Goal: Transaction & Acquisition: Book appointment/travel/reservation

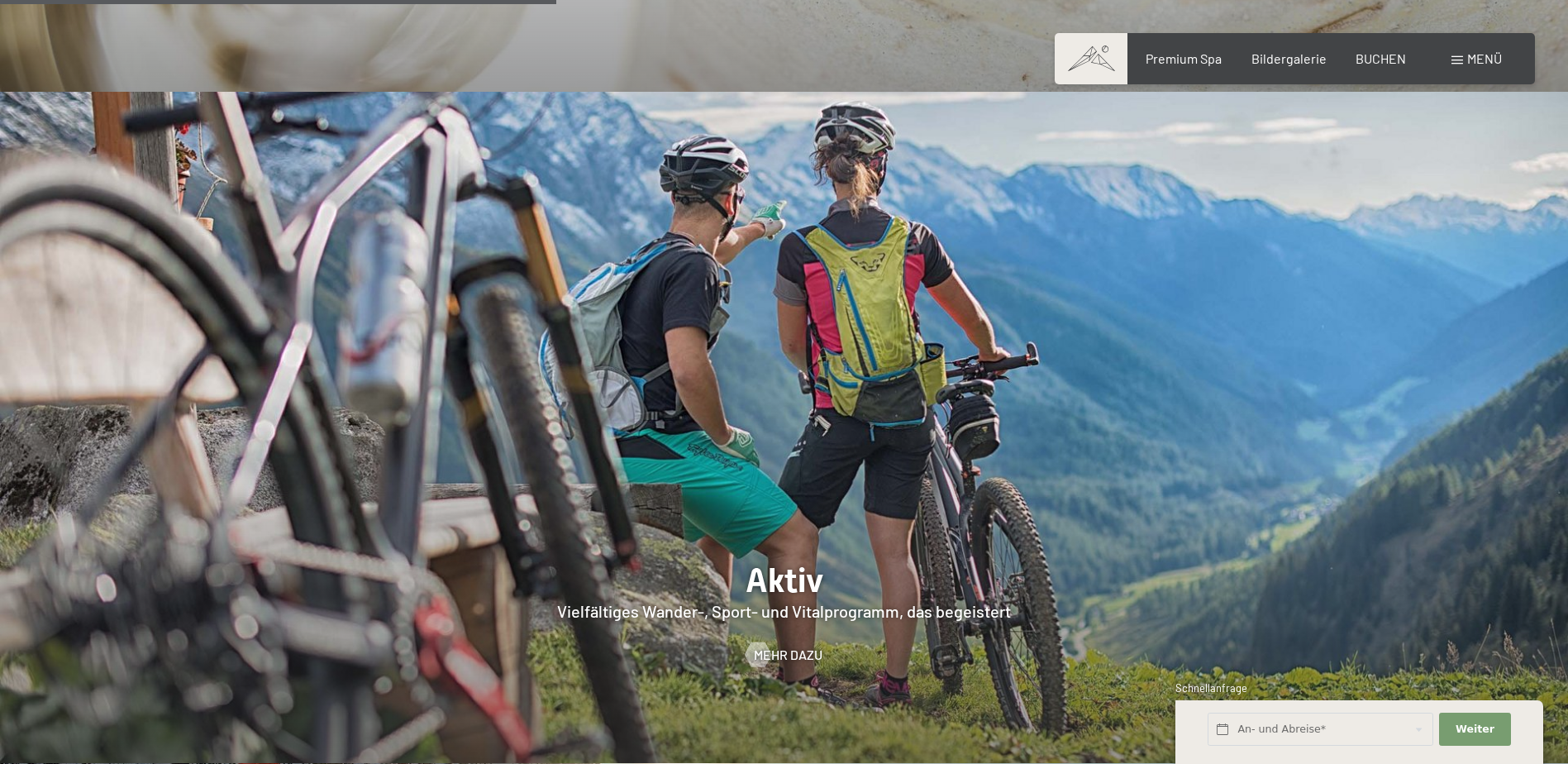
scroll to position [3557, 0]
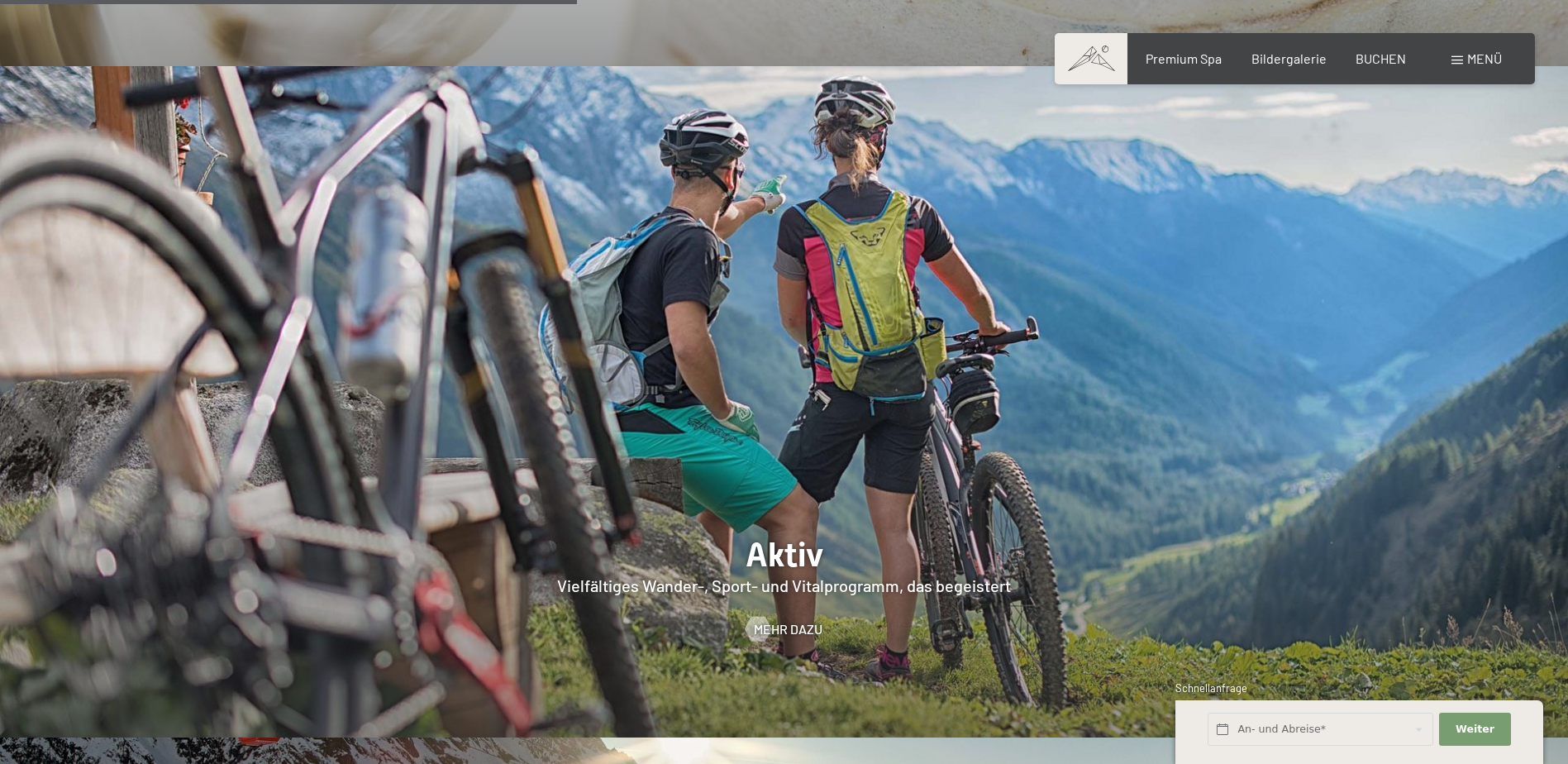
click at [1477, 58] on span "Menü" at bounding box center [1485, 58] width 35 height 15
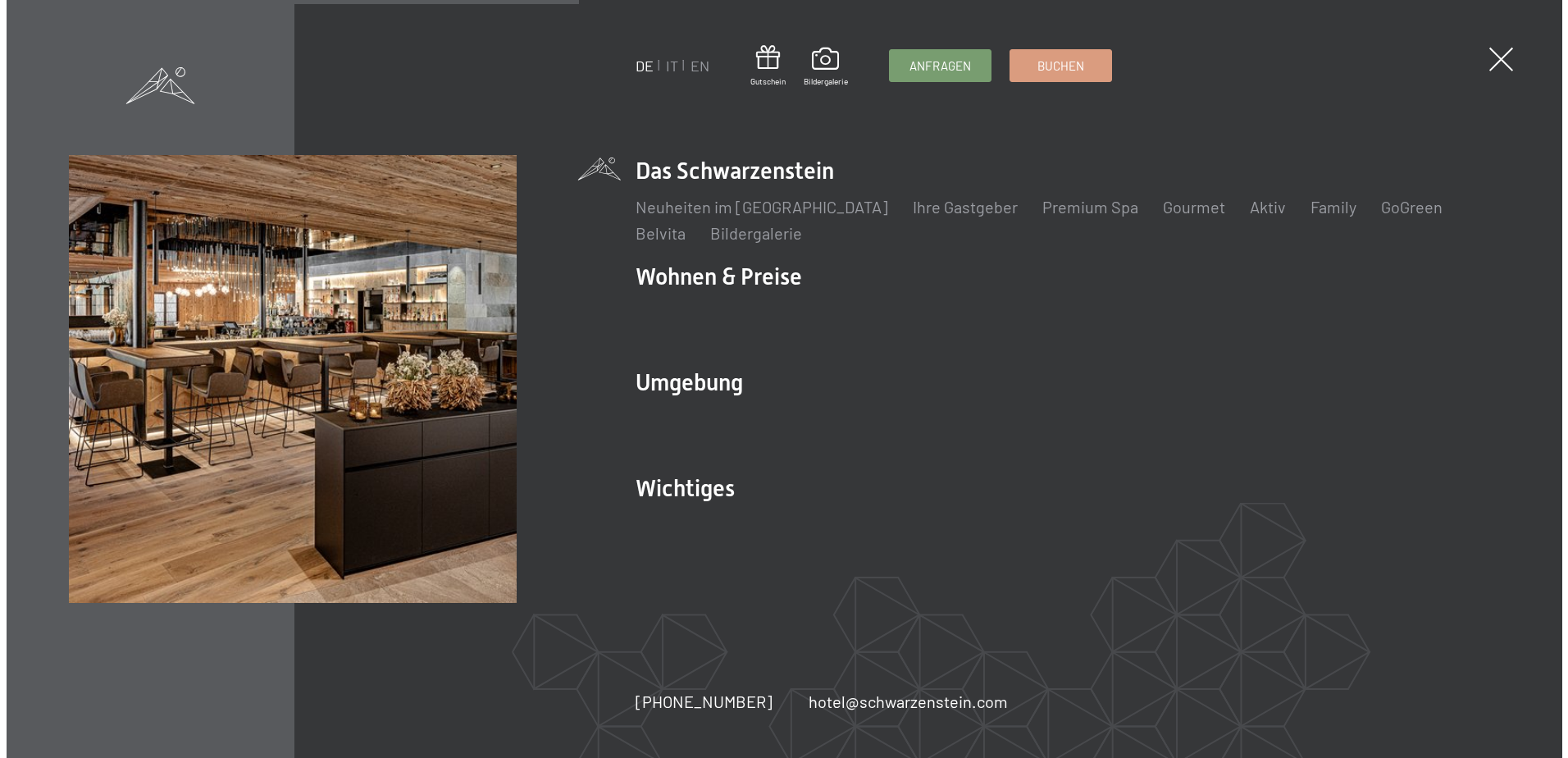
scroll to position [3539, 0]
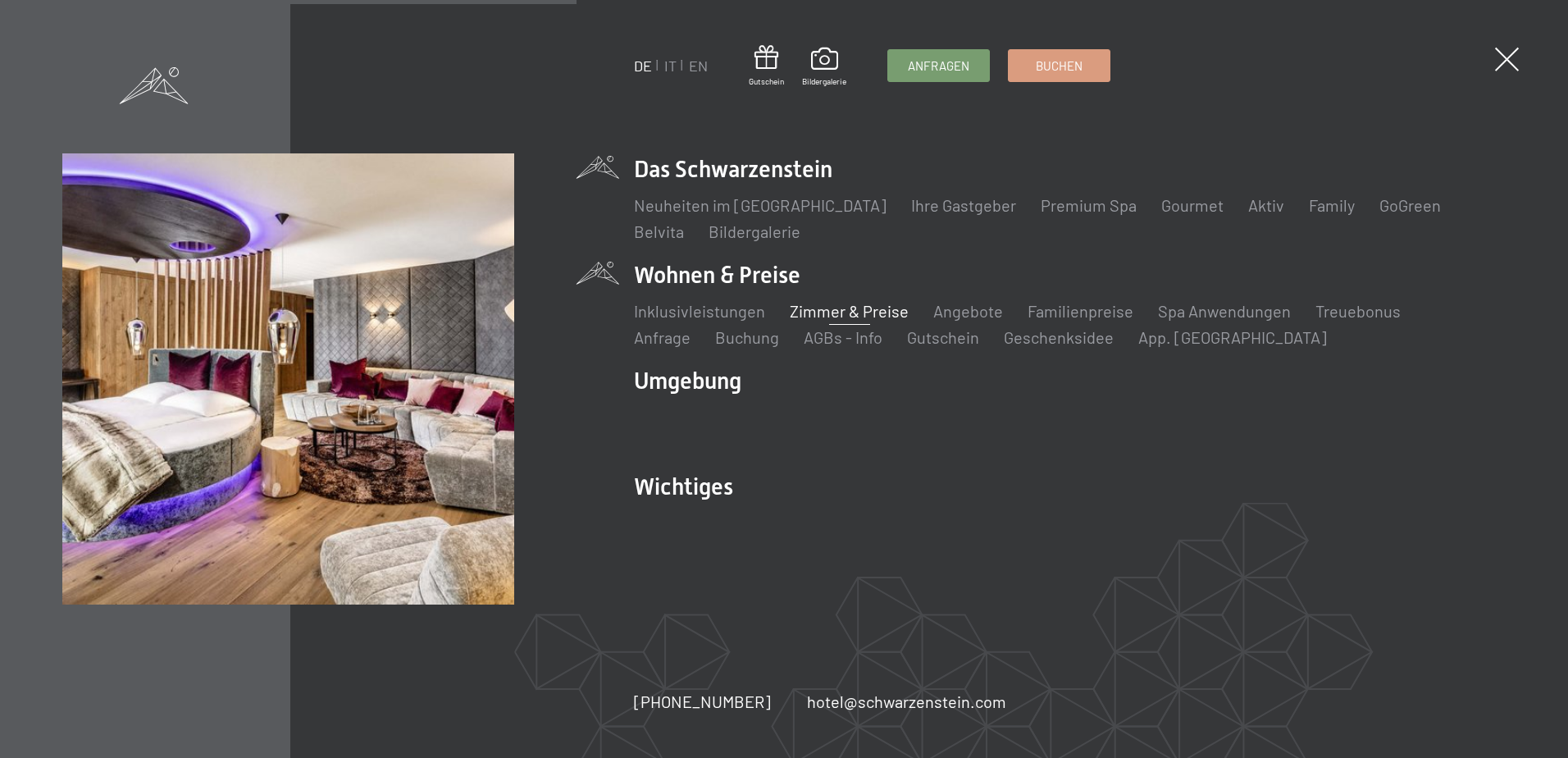
click at [837, 314] on link "Zimmer & Preise" at bounding box center [850, 311] width 119 height 20
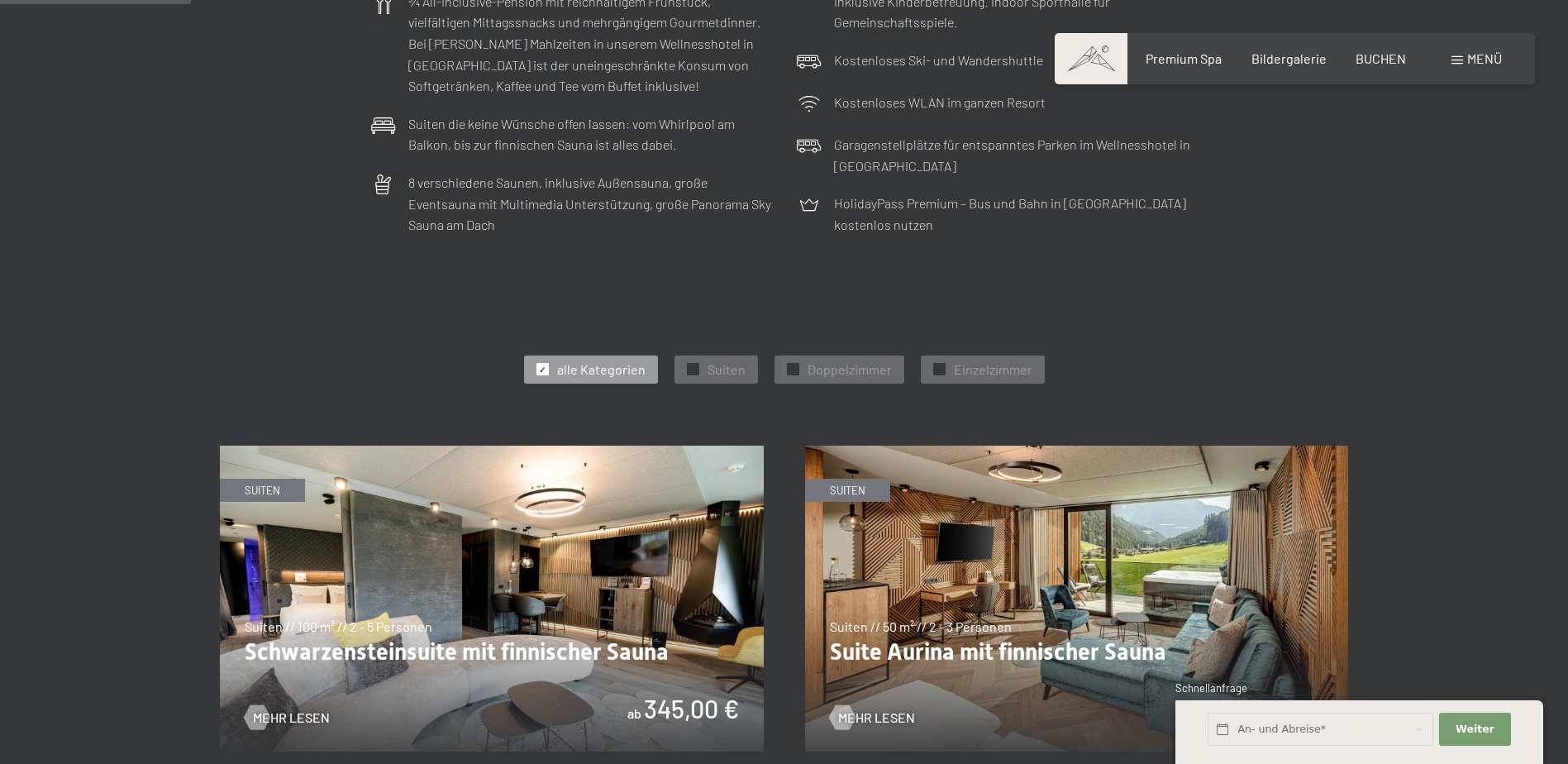
scroll to position [662, 0]
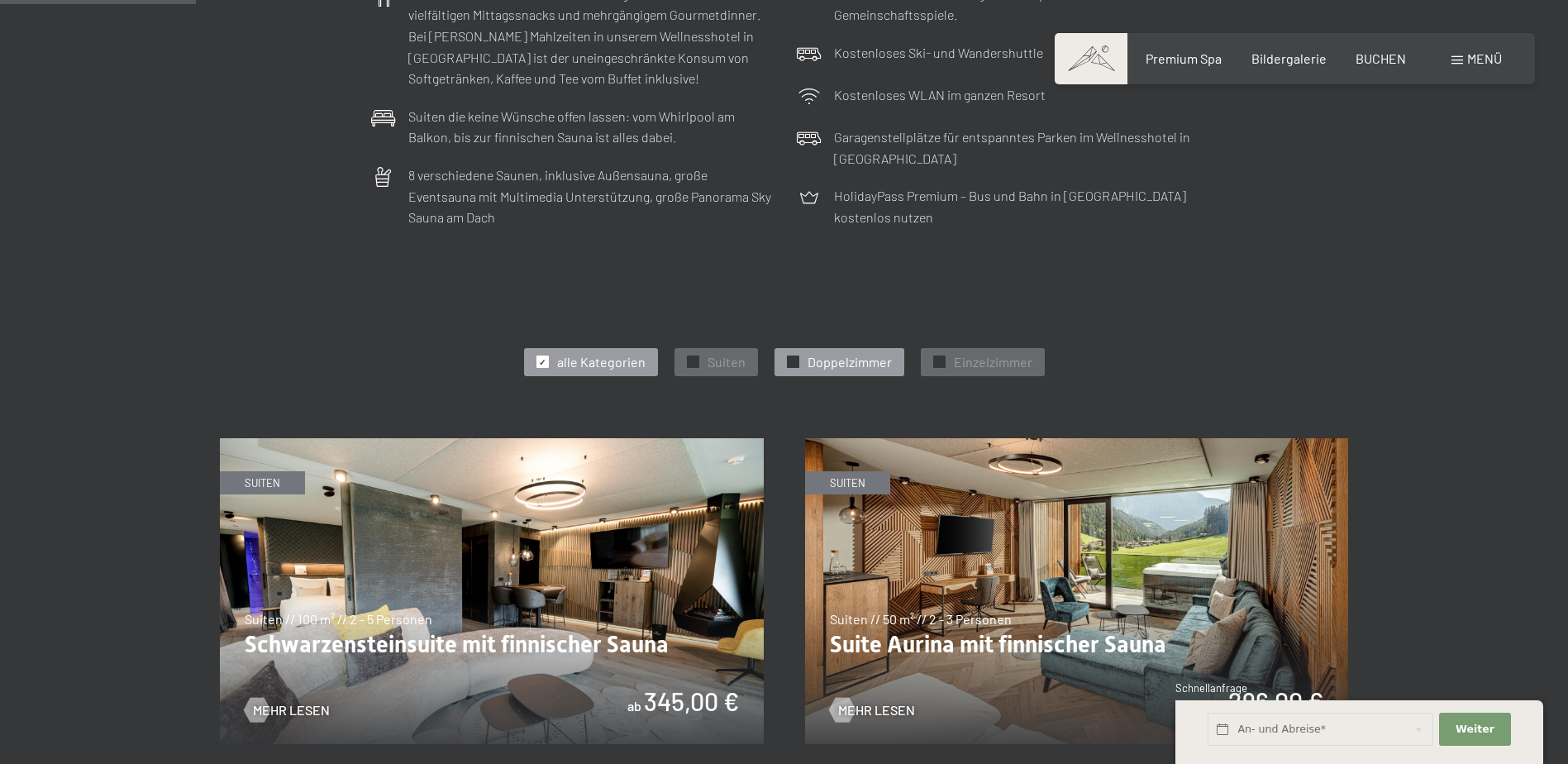
click at [833, 363] on span "Doppelzimmer" at bounding box center [850, 362] width 84 height 18
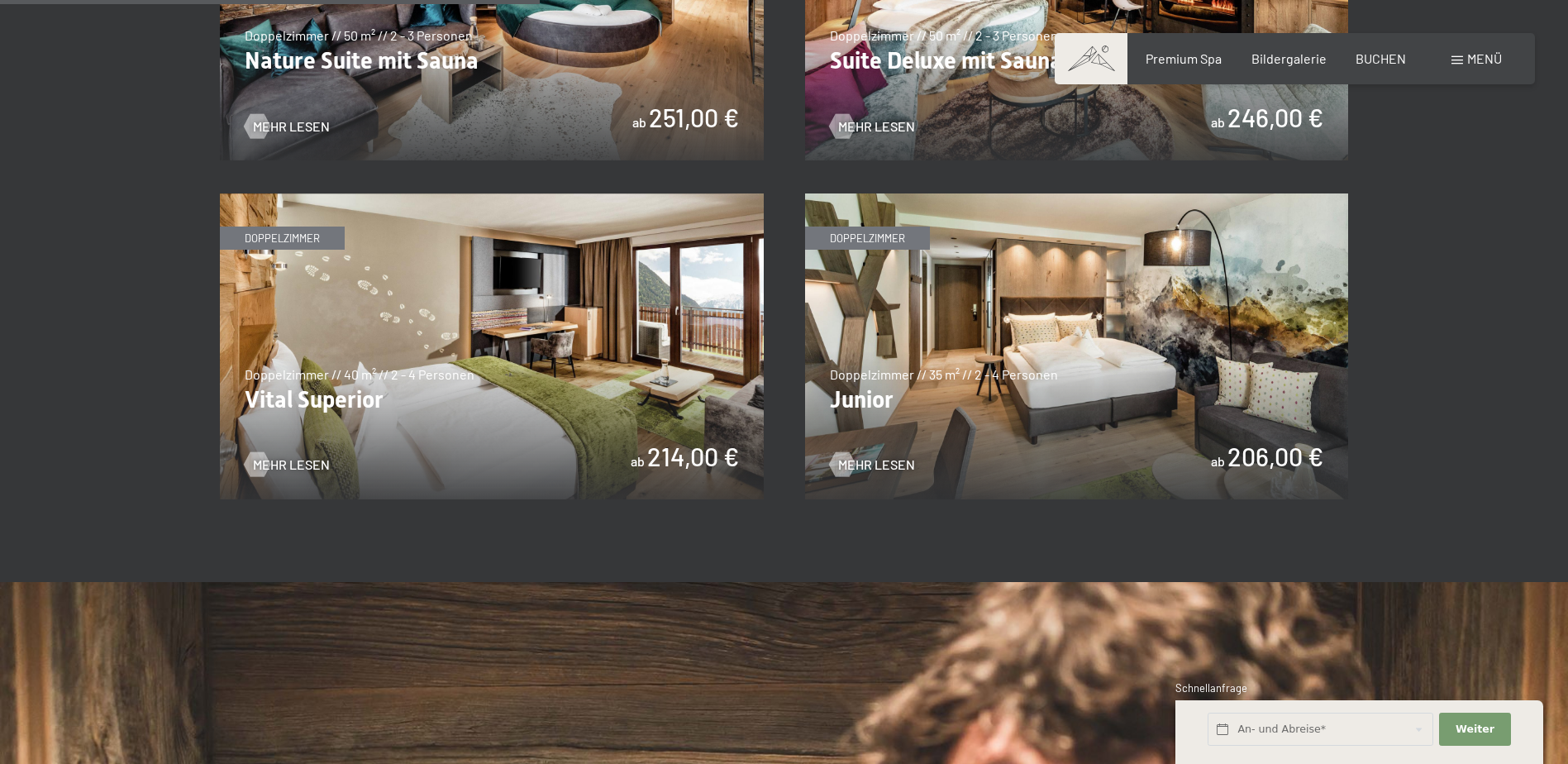
scroll to position [1241, 0]
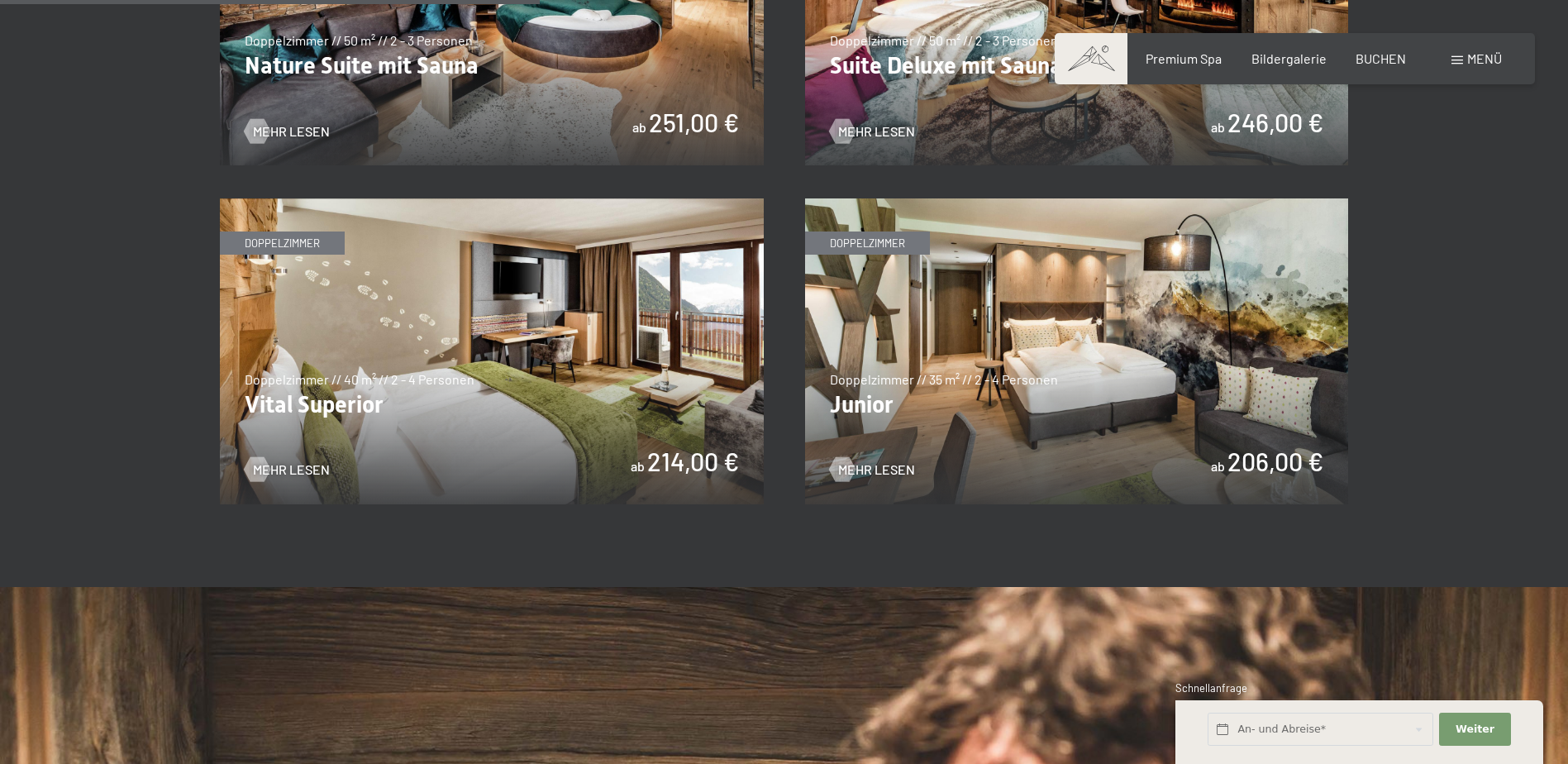
click at [413, 328] on img at bounding box center [492, 351] width 544 height 306
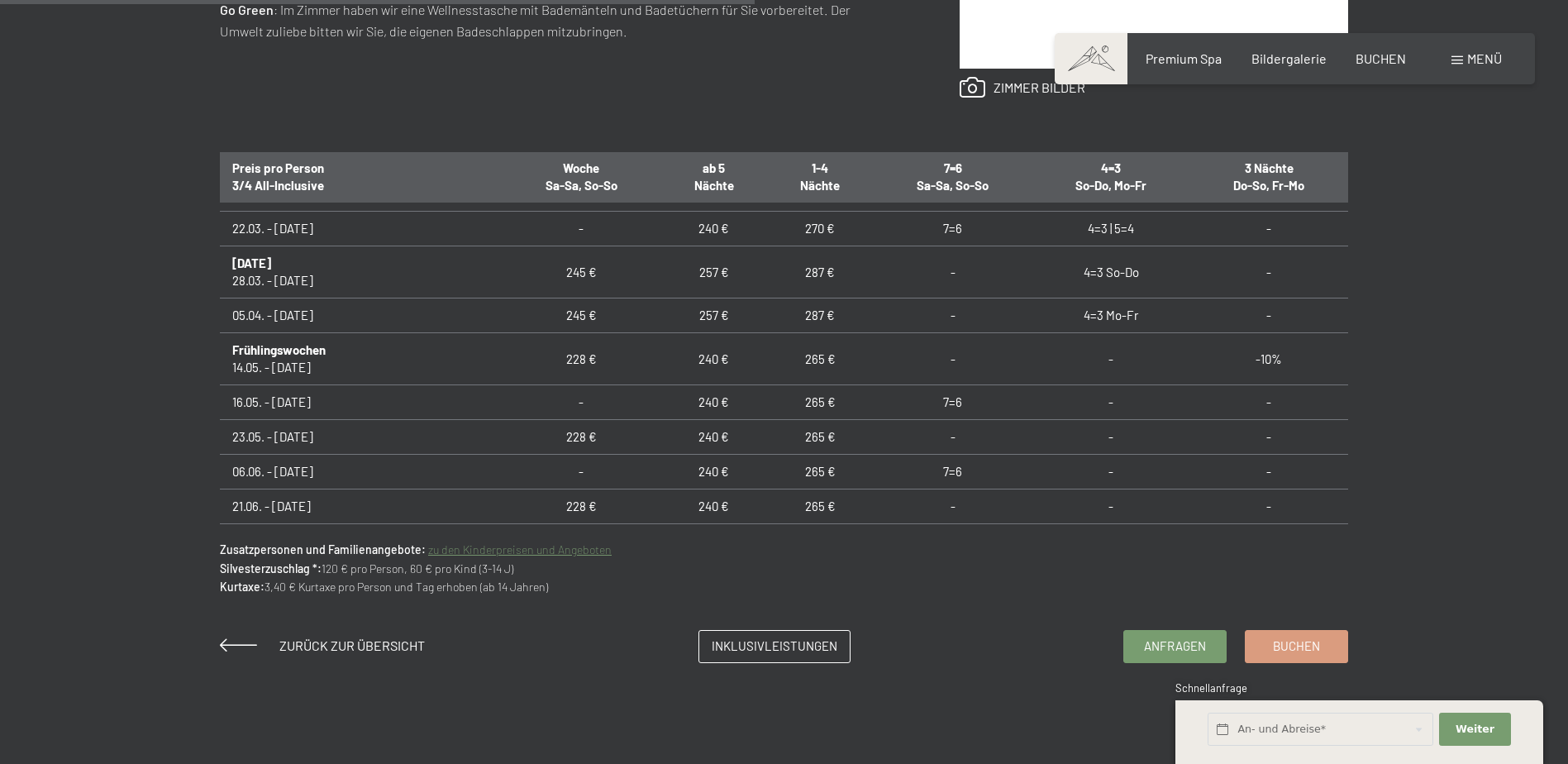
scroll to position [910, 0]
